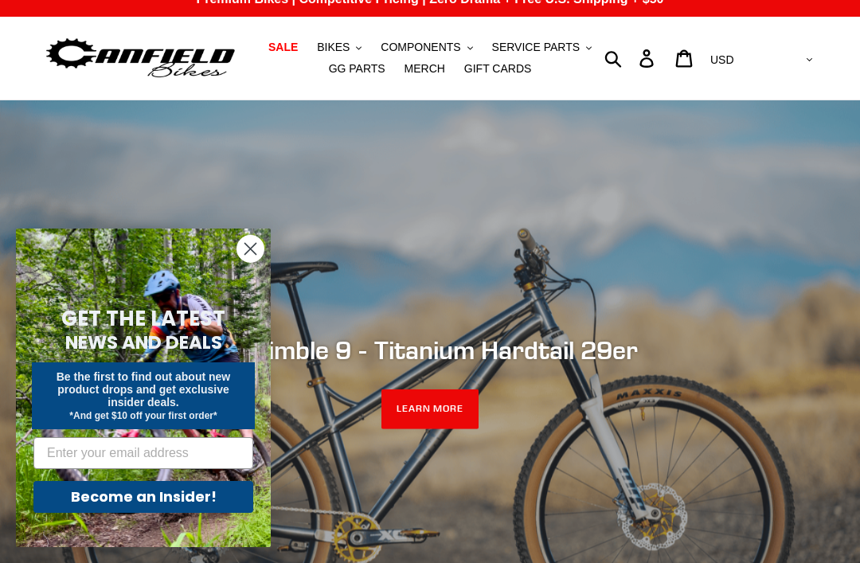
scroll to position [19, 0]
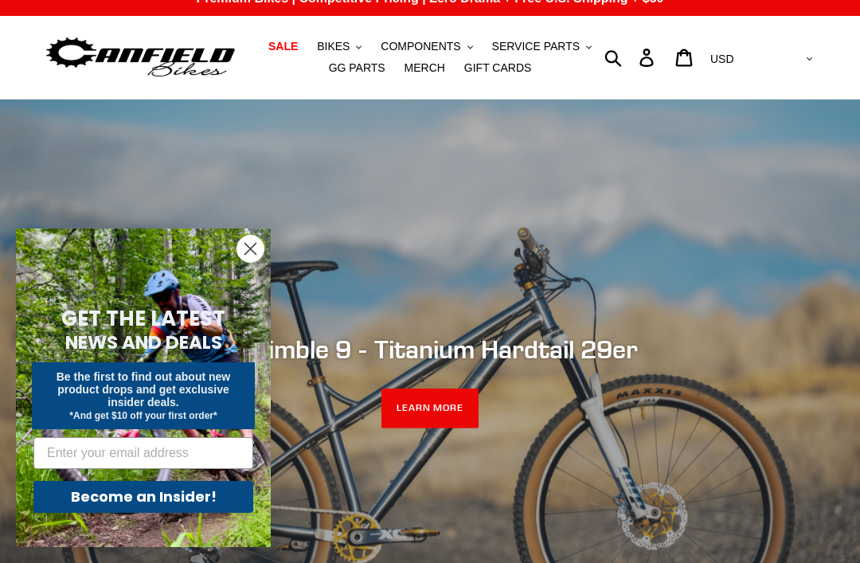
click at [253, 255] on icon "Close dialog" at bounding box center [250, 249] width 11 height 11
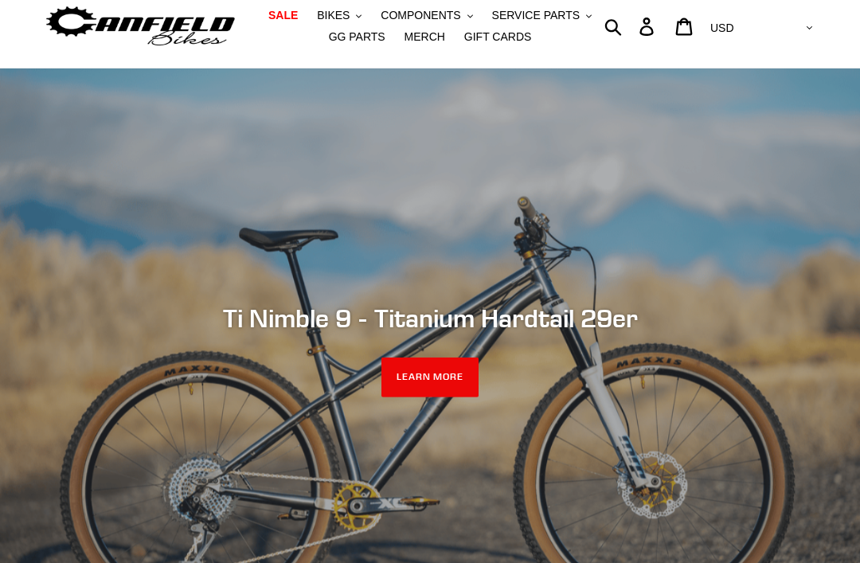
scroll to position [34, 0]
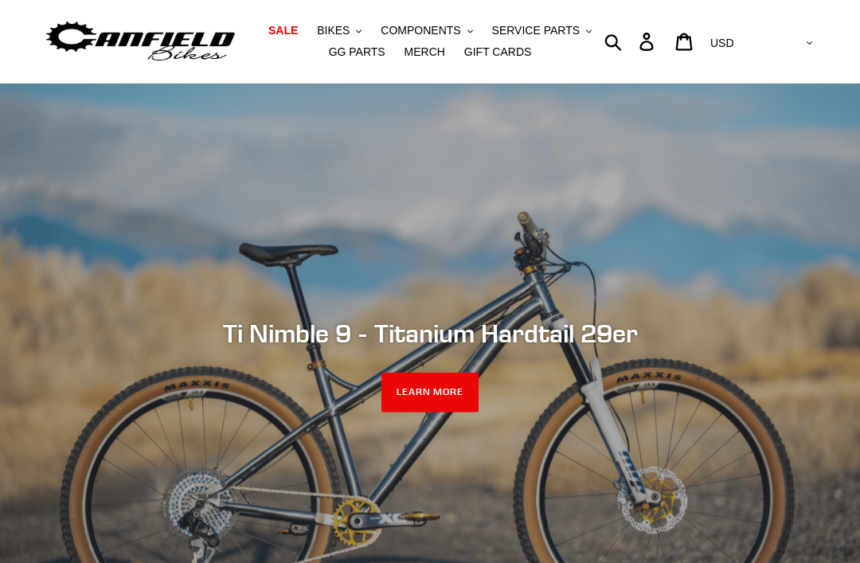
click at [285, 27] on span "SALE" at bounding box center [282, 32] width 29 height 14
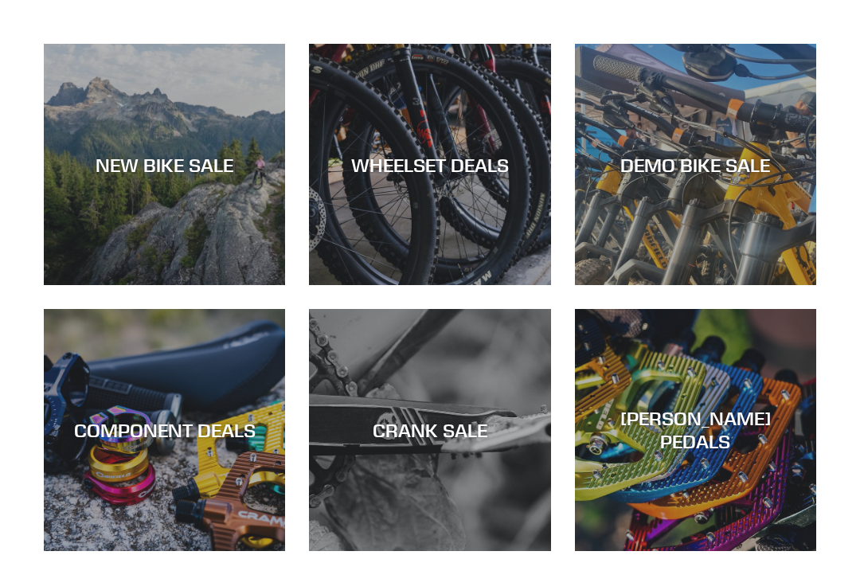
scroll to position [435, 0]
click at [737, 170] on div "DEMO BIKE SALE" at bounding box center [695, 164] width 241 height 23
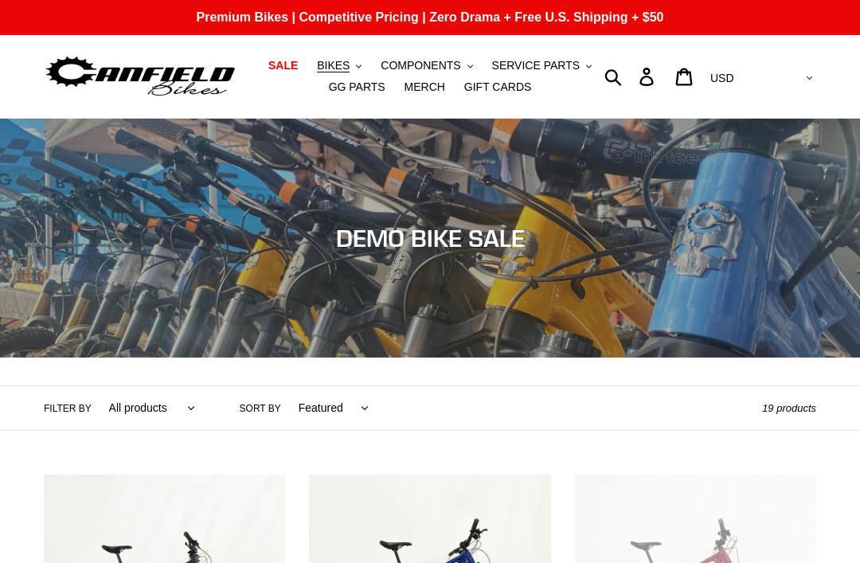
click at [289, 62] on span "SALE" at bounding box center [282, 66] width 29 height 14
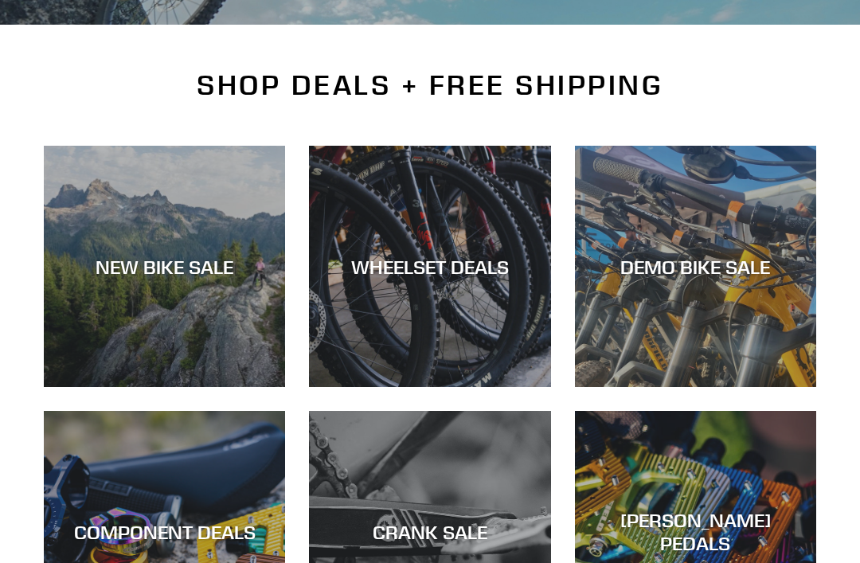
scroll to position [355, 0]
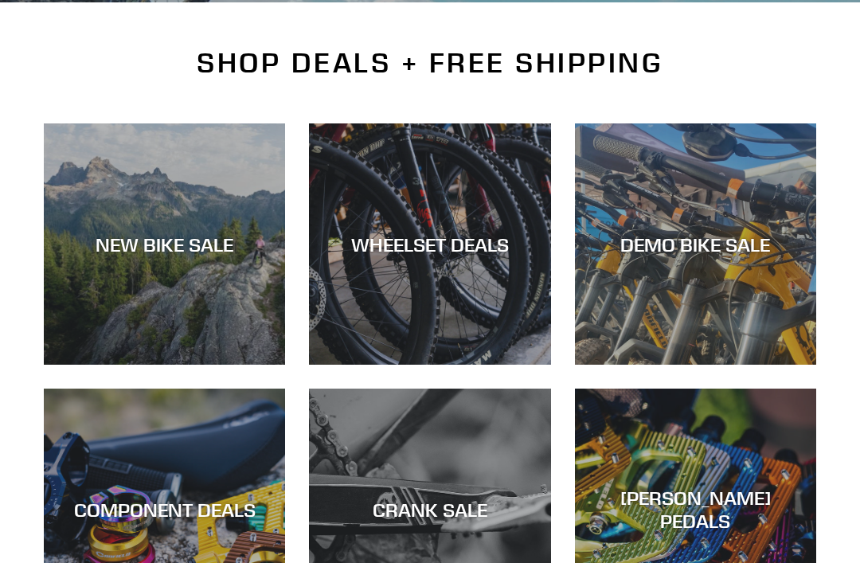
click at [135, 243] on div "NEW BIKE SALE" at bounding box center [164, 244] width 241 height 23
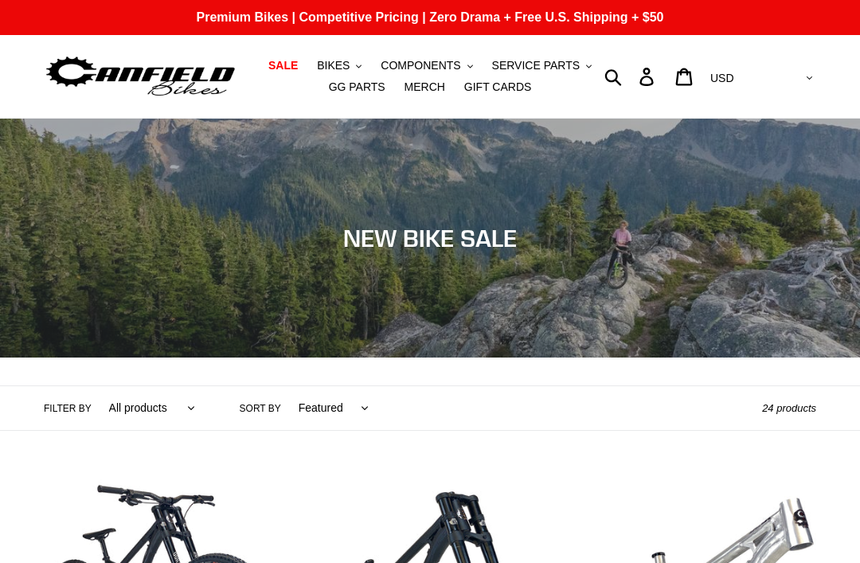
click at [331, 61] on span "BIKES" at bounding box center [333, 66] width 33 height 14
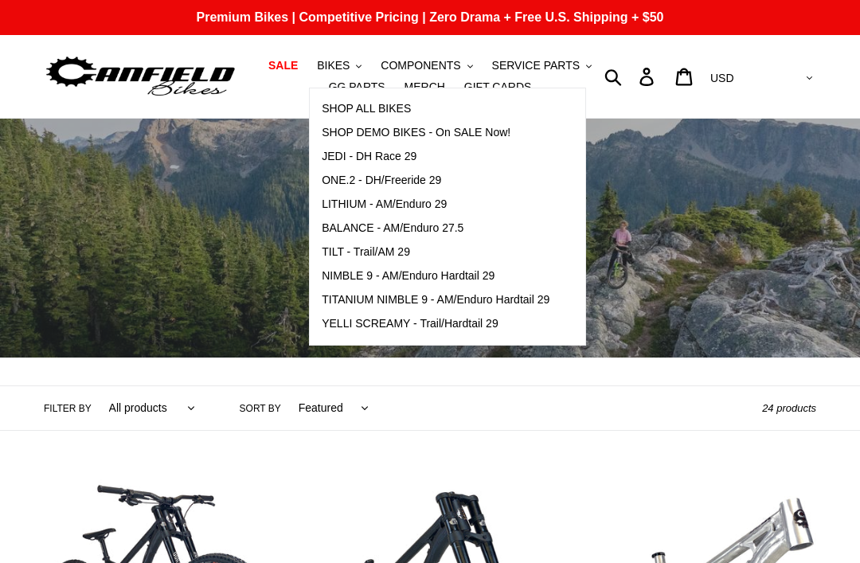
click at [329, 248] on span "TILT - Trail/AM 29" at bounding box center [366, 252] width 88 height 14
